Goal: Information Seeking & Learning: Stay updated

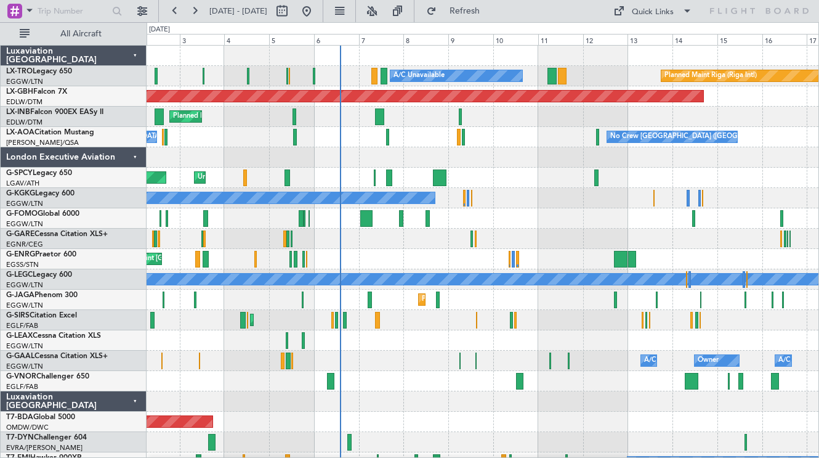
click at [484, 152] on div at bounding box center [483, 157] width 672 height 20
click at [678, 211] on div at bounding box center [483, 218] width 672 height 20
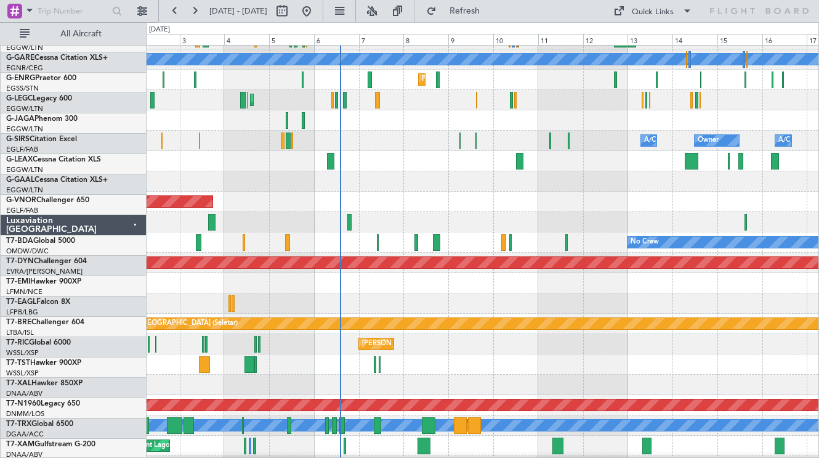
scroll to position [221, 0]
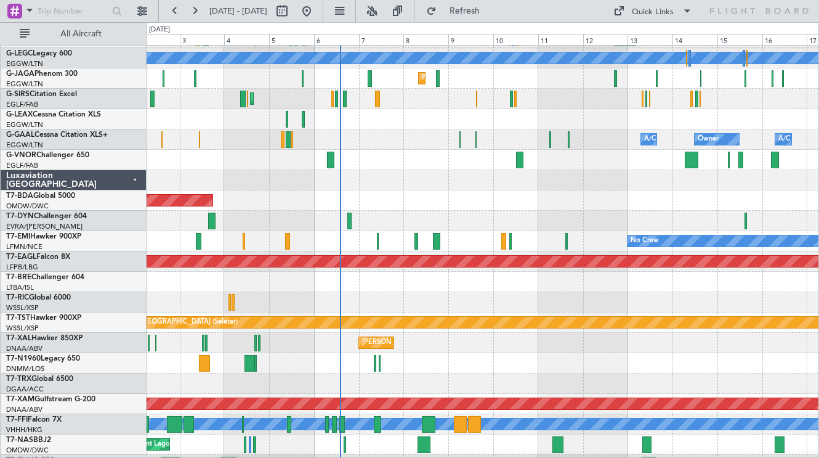
click at [129, 179] on div "Luxaviation [GEOGRAPHIC_DATA]" at bounding box center [74, 180] width 146 height 20
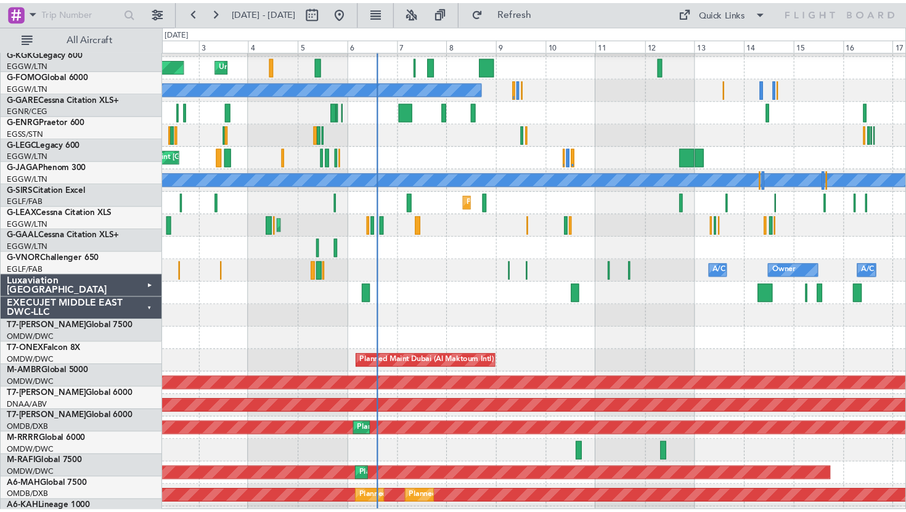
scroll to position [0, 0]
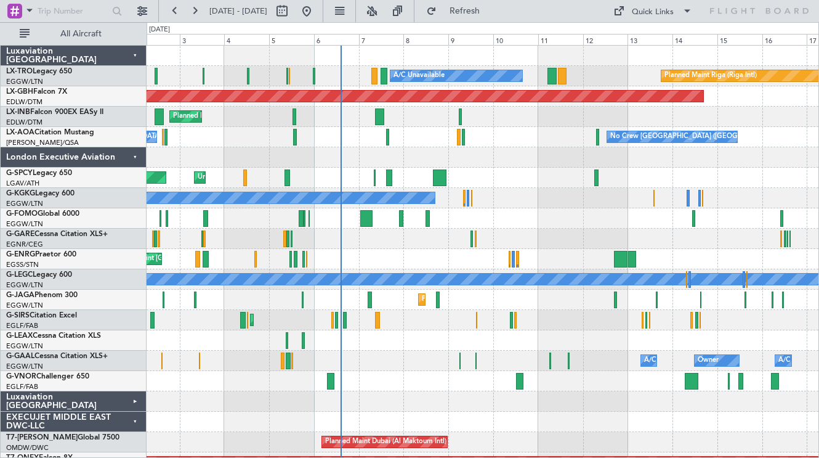
click at [132, 160] on div "London Executive Aviation" at bounding box center [74, 157] width 146 height 20
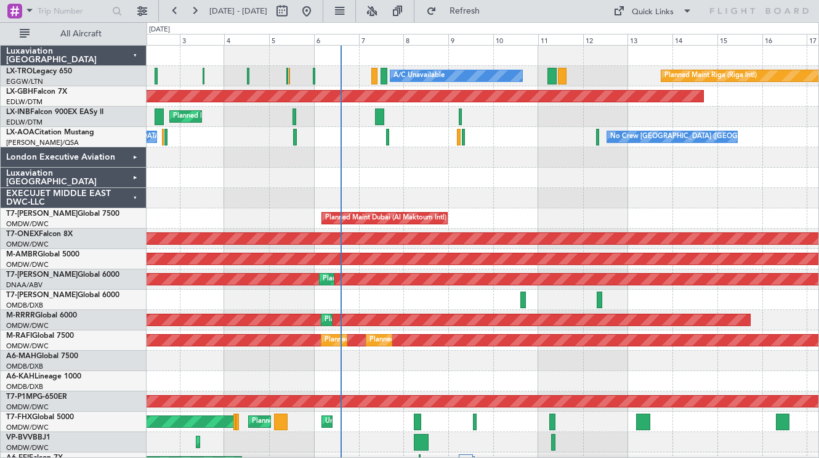
click at [140, 197] on div "EXECUJET MIDDLE EAST DWC-LLC" at bounding box center [74, 198] width 146 height 20
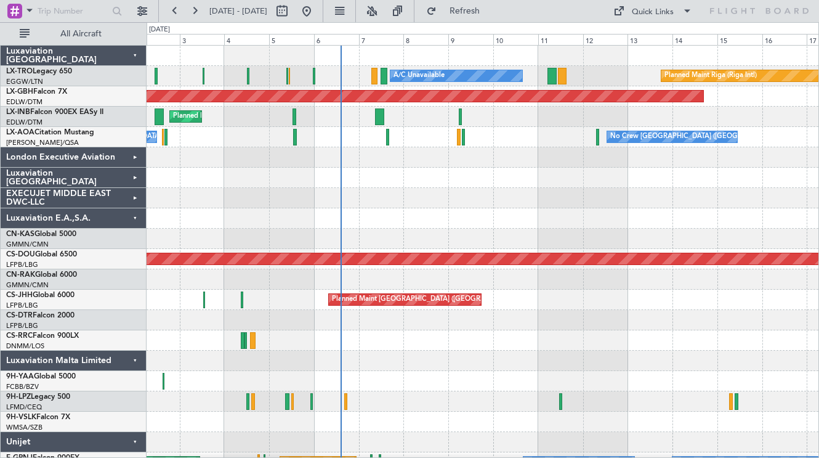
click at [135, 217] on div "Luxaviation E.A.,S.A." at bounding box center [74, 218] width 146 height 20
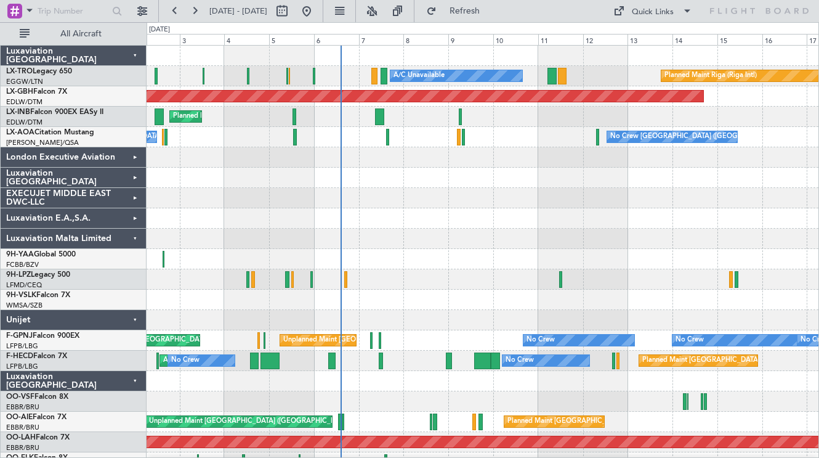
click at [136, 239] on div "Luxaviation Malta Limited" at bounding box center [74, 239] width 146 height 20
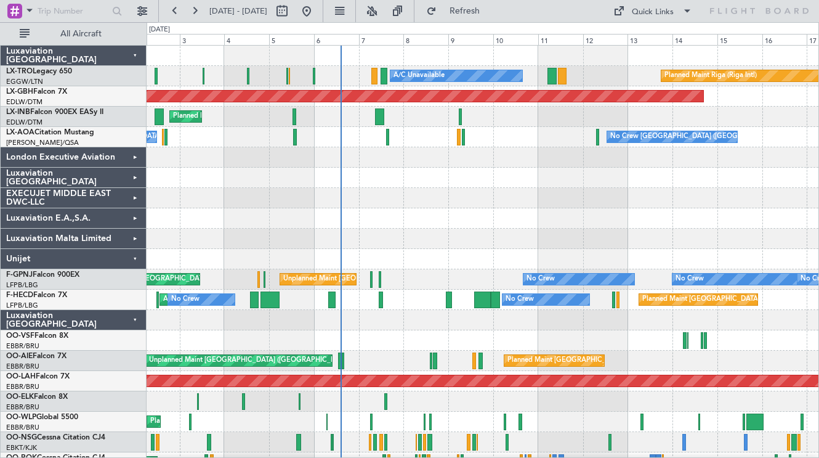
click at [141, 258] on div "Unijet" at bounding box center [74, 259] width 146 height 20
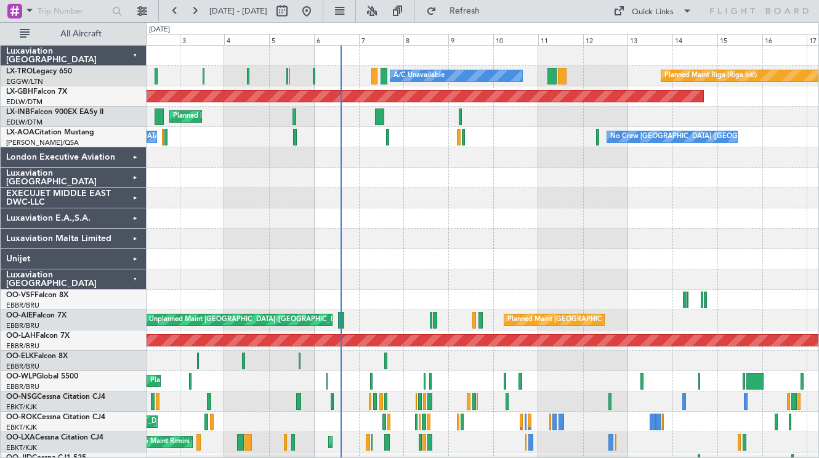
click at [138, 279] on div "Luxaviation [GEOGRAPHIC_DATA]" at bounding box center [74, 279] width 146 height 20
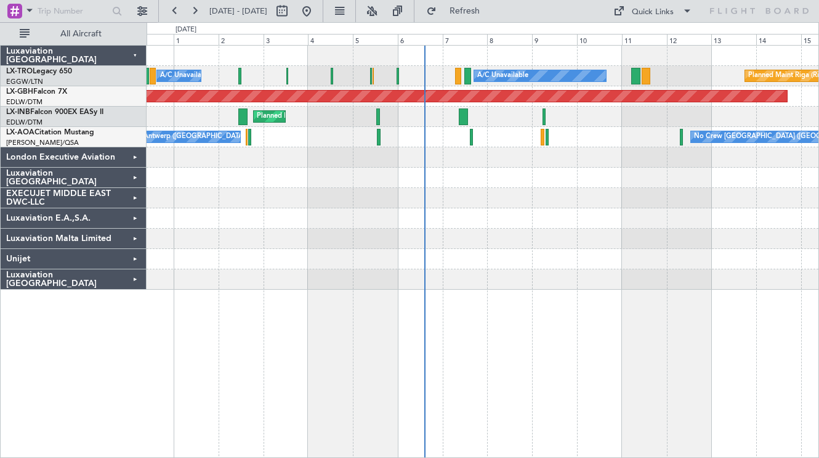
click at [353, 169] on div at bounding box center [483, 178] width 672 height 20
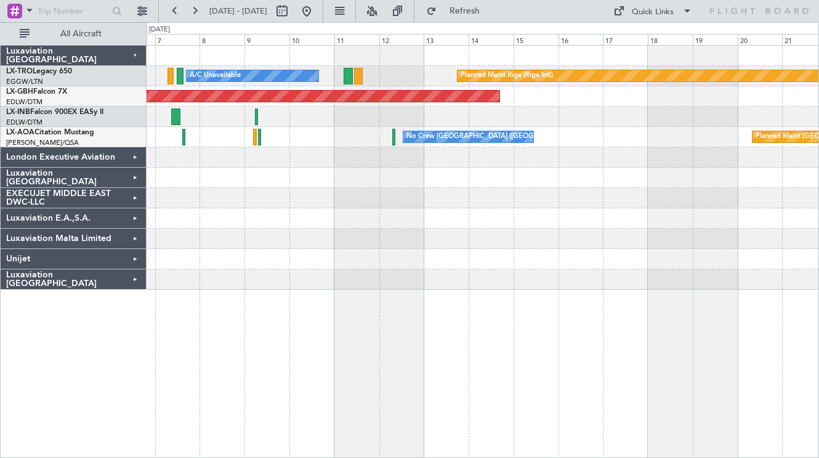
click at [432, 80] on div "Planned Maint Riga (Riga Intl) A/C Unavailable" at bounding box center [483, 76] width 672 height 20
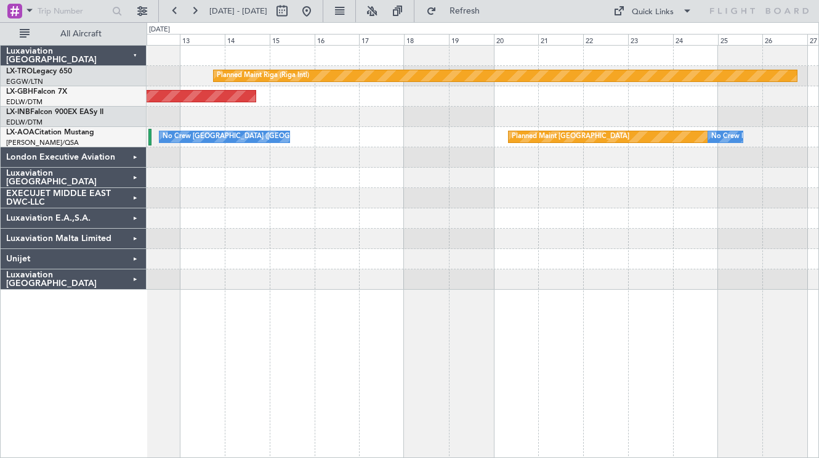
click at [463, 117] on div at bounding box center [483, 117] width 672 height 20
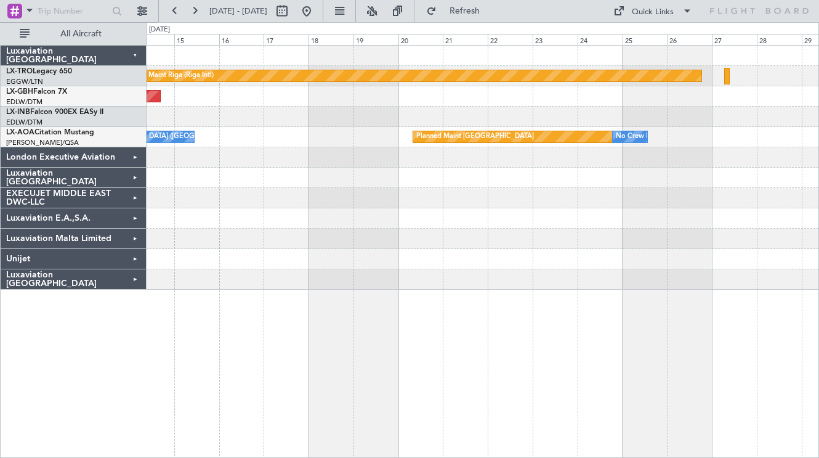
click at [495, 118] on div at bounding box center [483, 117] width 672 height 20
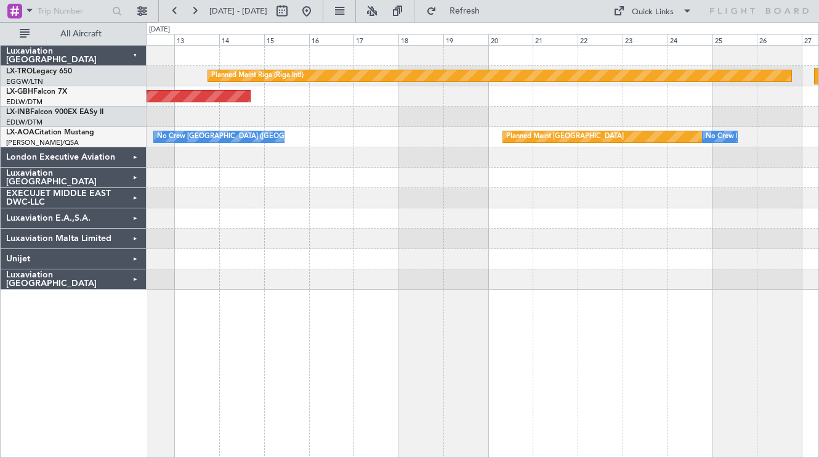
click at [585, 118] on div at bounding box center [483, 117] width 672 height 20
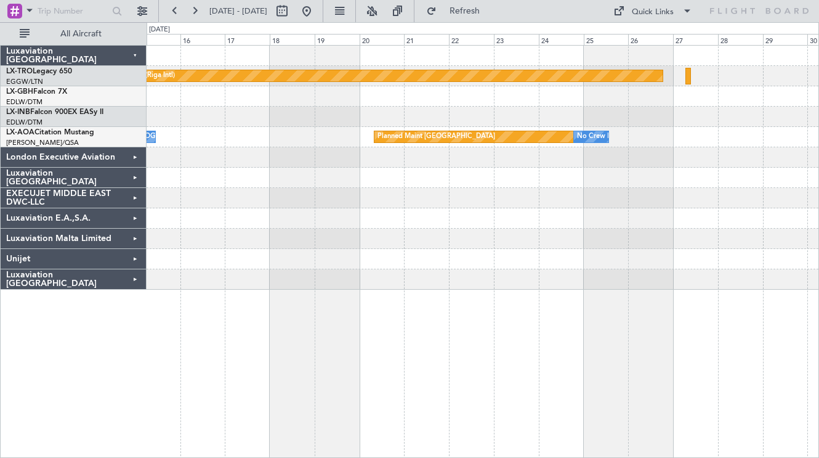
click at [646, 99] on div "Planned Maint Nurnberg" at bounding box center [483, 96] width 672 height 20
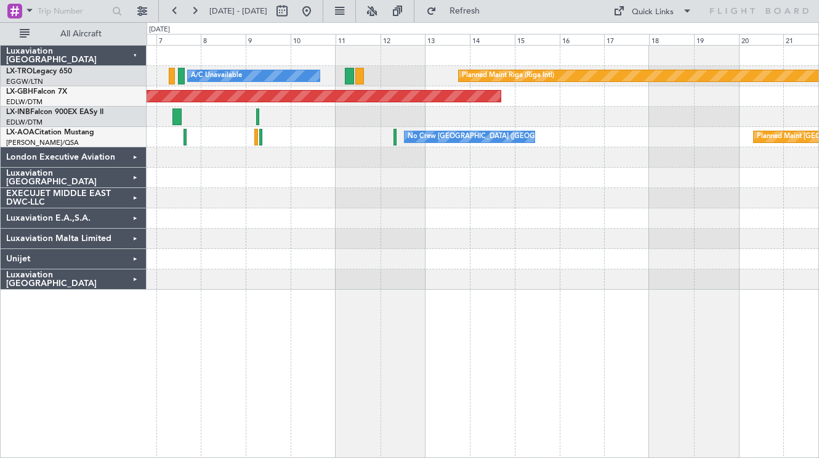
click at [491, 320] on div "Planned Maint Riga (Riga Intl) A/C Unavailable Planned Maint Nurnberg Planned M…" at bounding box center [483, 251] width 673 height 413
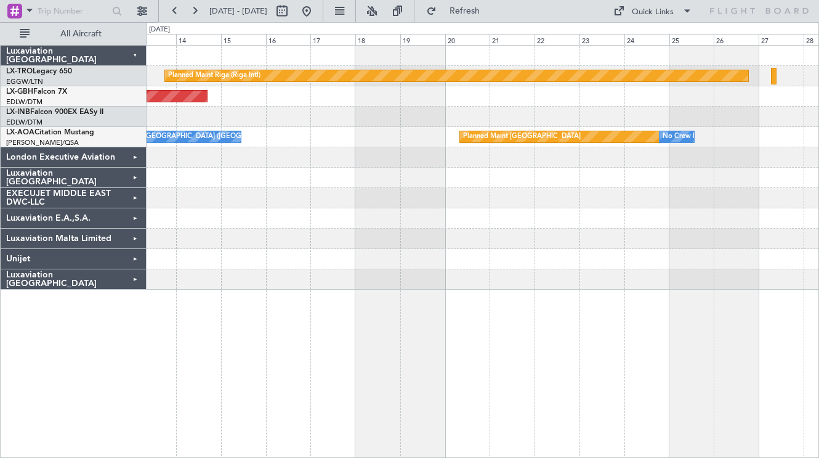
click at [405, 251] on div at bounding box center [483, 259] width 672 height 20
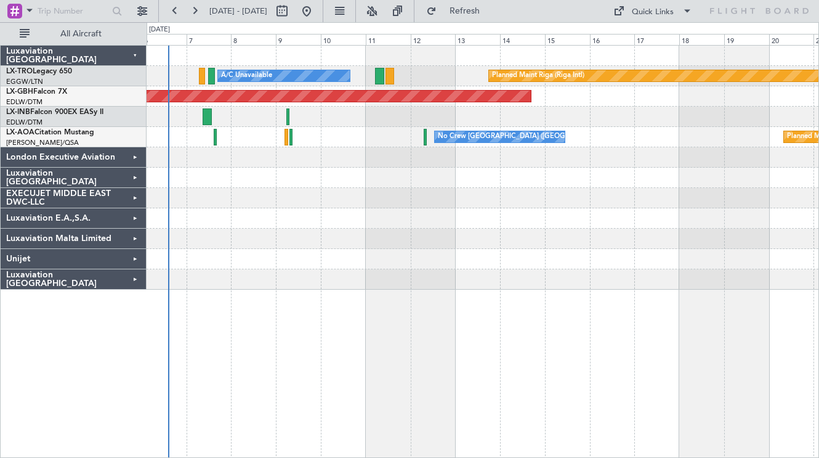
click at [669, 108] on div "Planned Maint [GEOGRAPHIC_DATA]" at bounding box center [483, 117] width 672 height 20
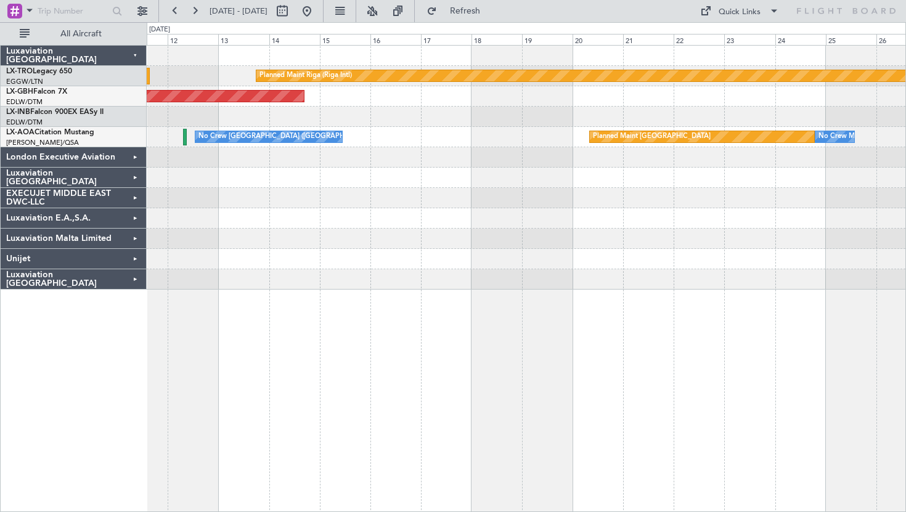
click at [384, 123] on div at bounding box center [526, 117] width 758 height 20
